Goal: Task Accomplishment & Management: Manage account settings

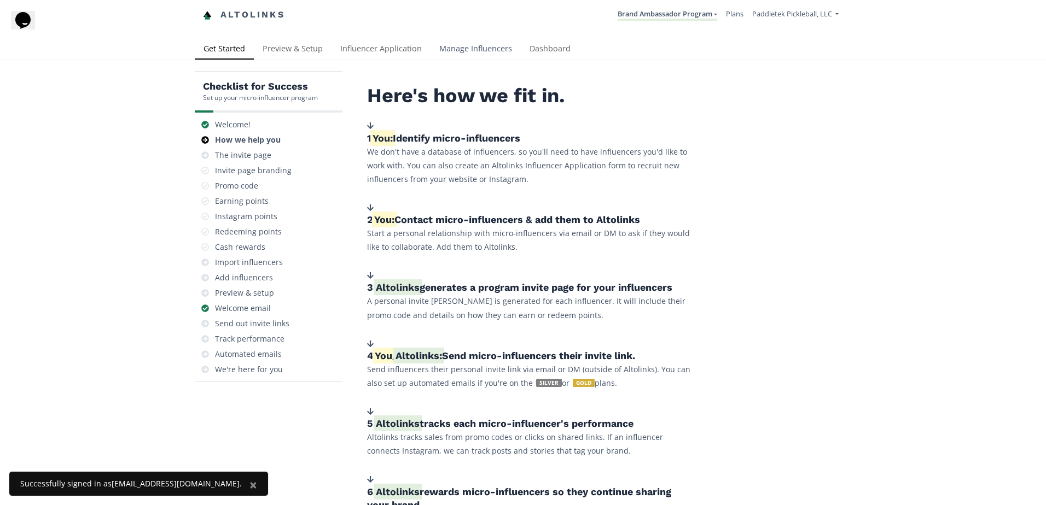
click at [449, 53] on link "Manage Influencers" at bounding box center [475, 50] width 90 height 22
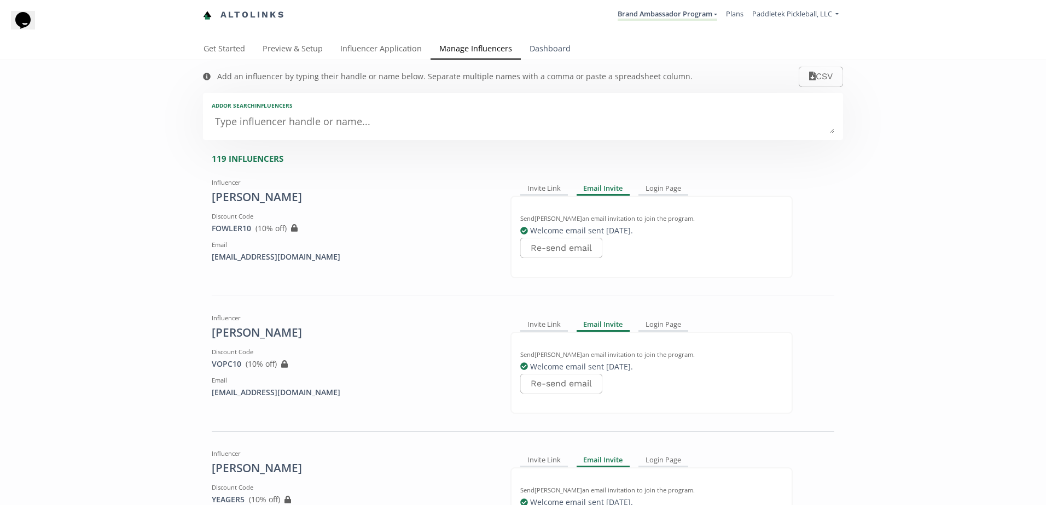
click at [539, 48] on link "Dashboard" at bounding box center [550, 50] width 59 height 22
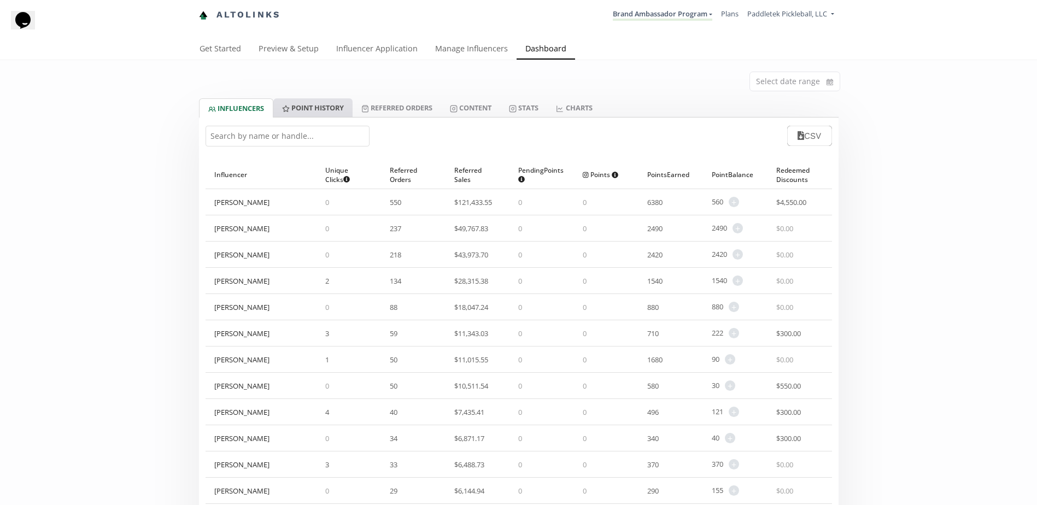
click at [345, 108] on link "Point HISTORY" at bounding box center [312, 107] width 79 height 19
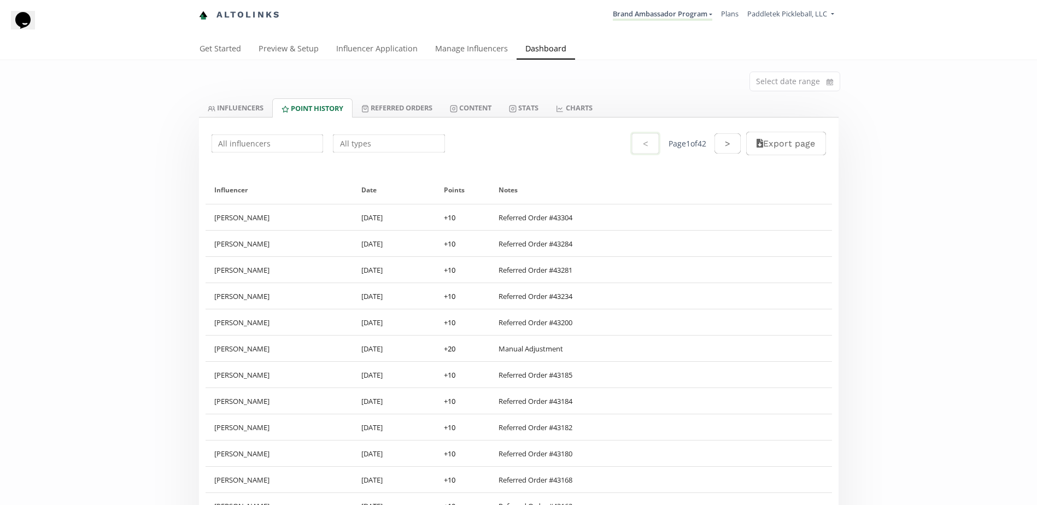
click at [271, 137] on input "text" at bounding box center [267, 143] width 115 height 21
click at [274, 161] on div "Randy Bicard" at bounding box center [267, 165] width 111 height 20
type input "Randy Bicard"
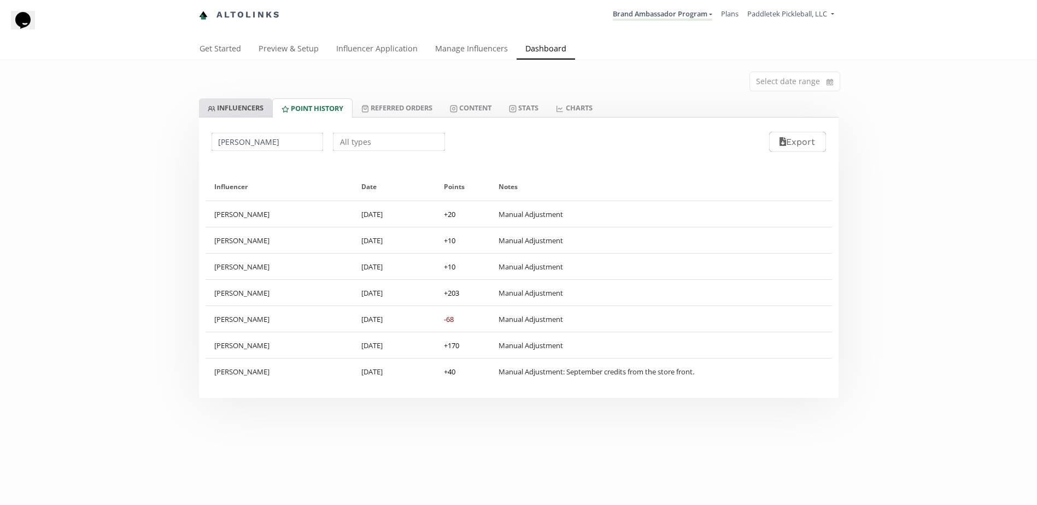
click at [237, 104] on link "INFLUENCERS" at bounding box center [235, 107] width 73 height 19
